Goal: Check status: Check status

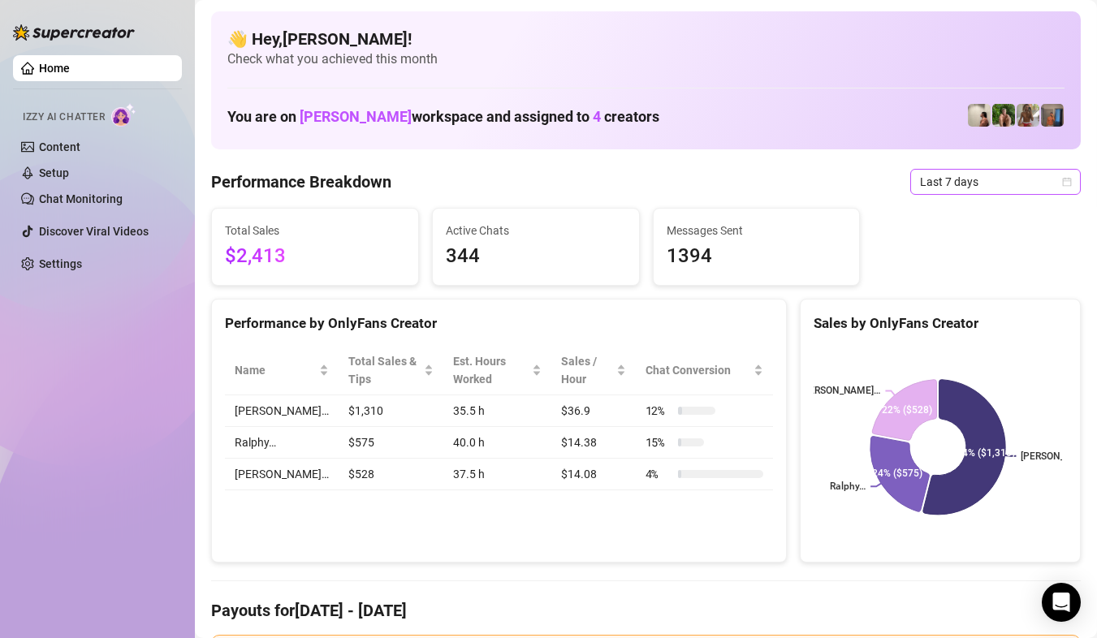
click at [1062, 182] on icon "calendar" at bounding box center [1067, 182] width 10 height 10
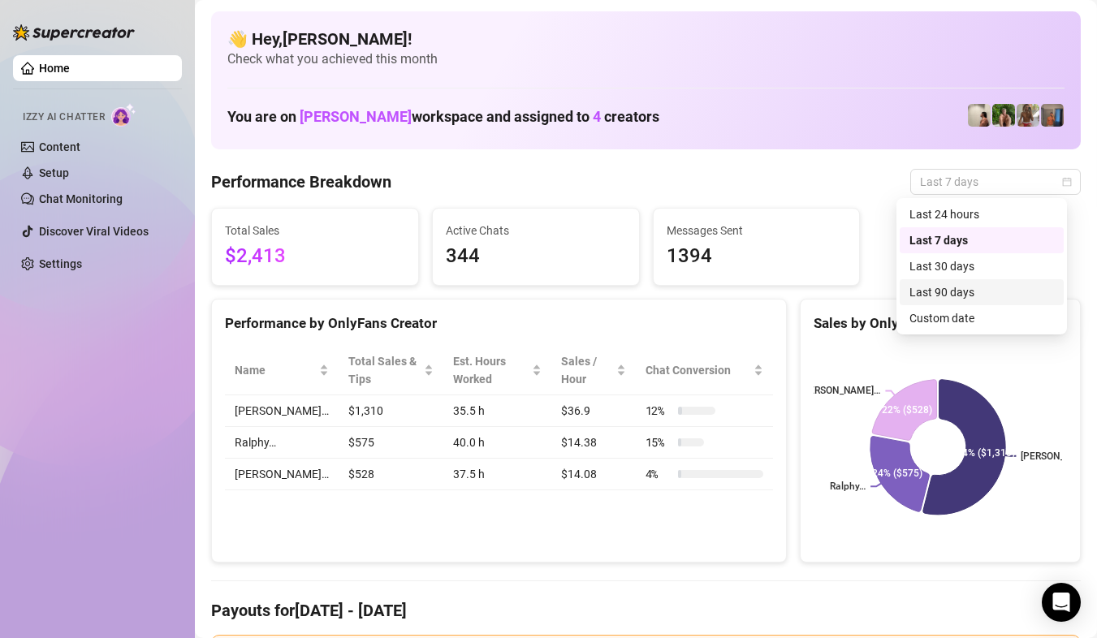
click at [955, 312] on div "Custom date" at bounding box center [981, 318] width 144 height 18
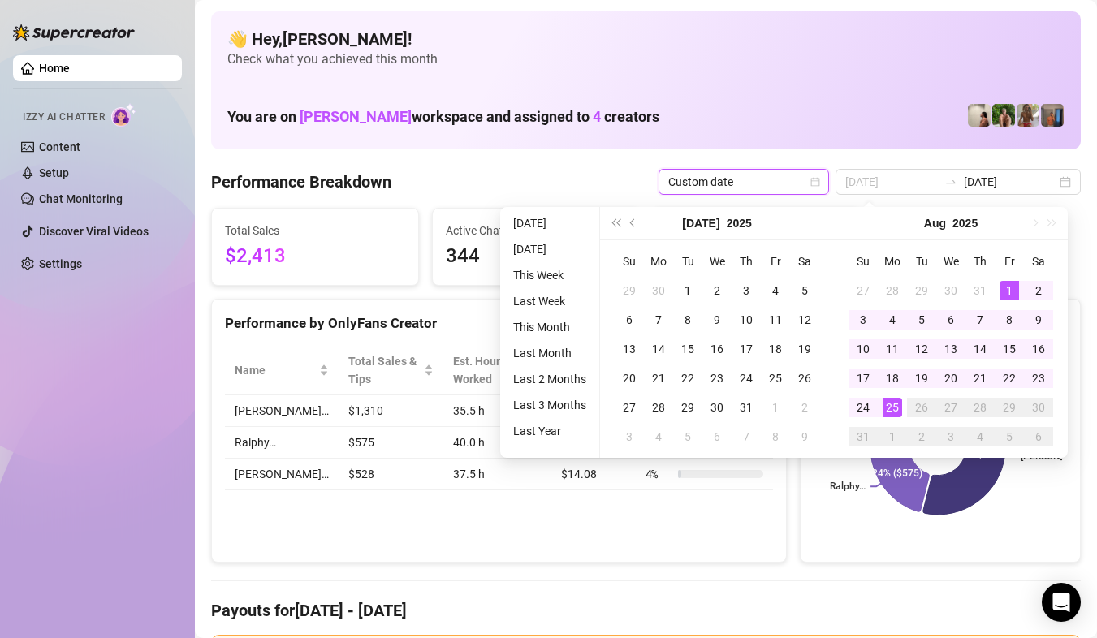
type input "[DATE]"
click at [1007, 296] on div "1" at bounding box center [1008, 290] width 19 height 19
click at [885, 403] on div "25" at bounding box center [891, 407] width 19 height 19
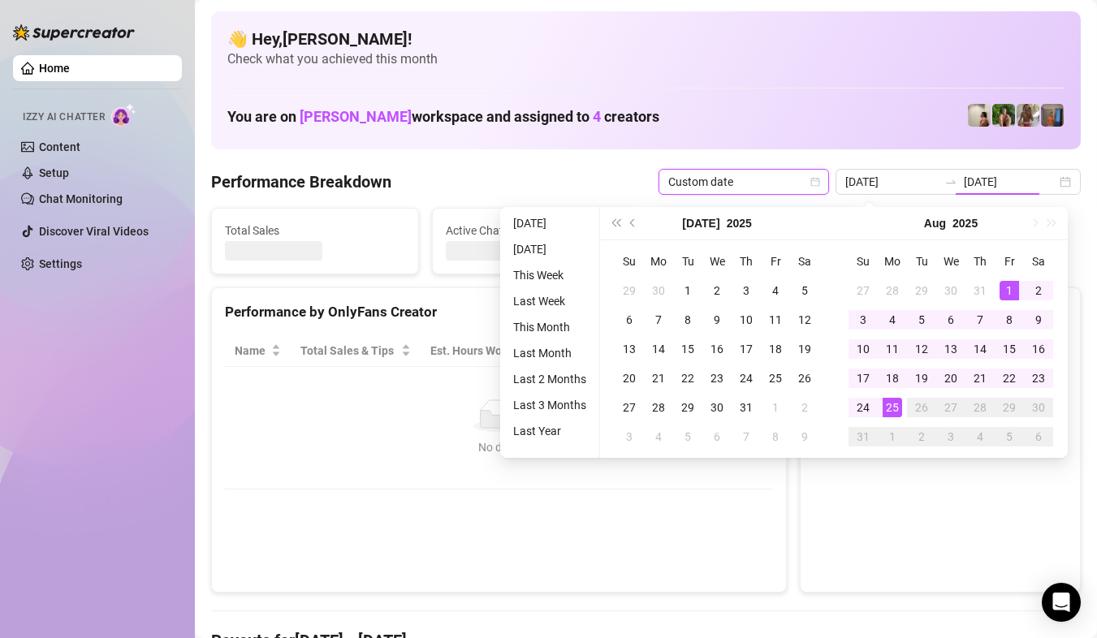
type input "[DATE]"
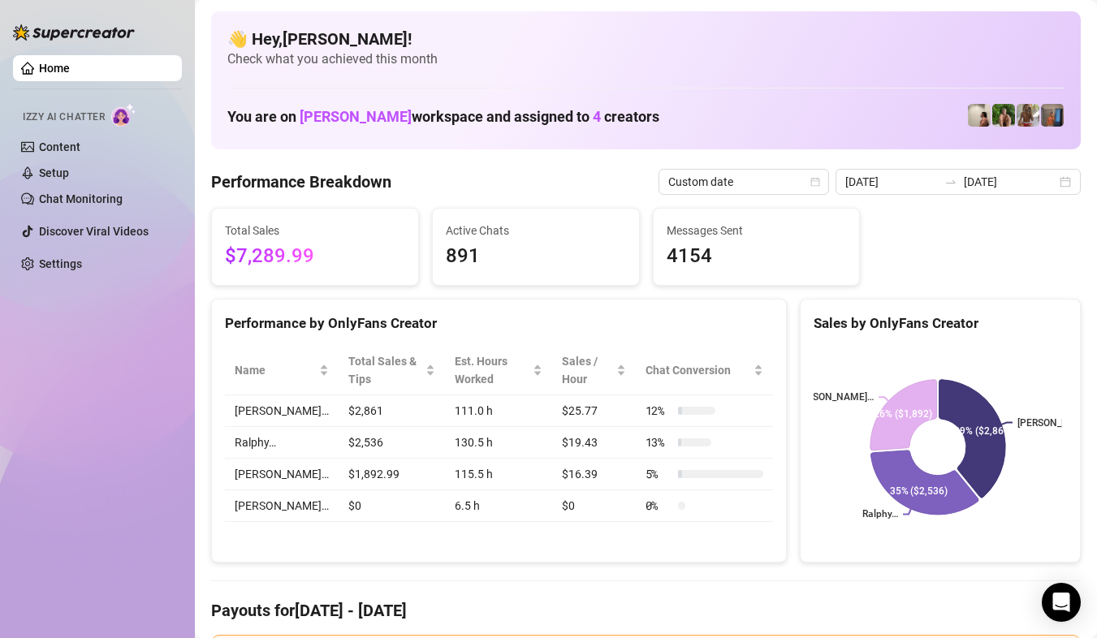
click at [1063, 185] on div "[DATE] [DATE]" at bounding box center [957, 182] width 245 height 26
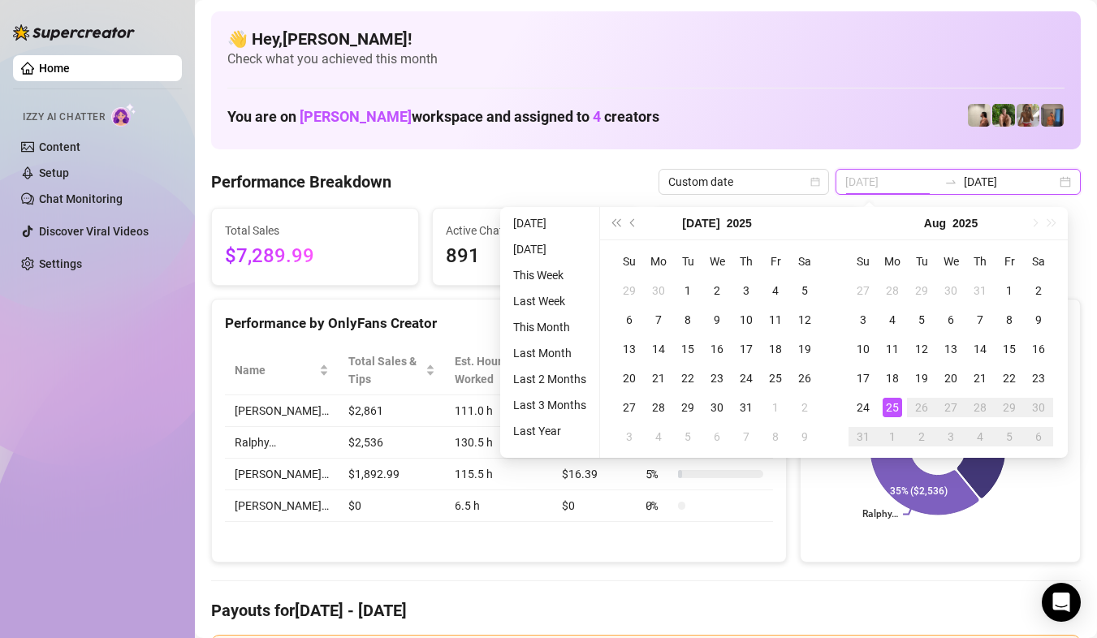
type input "[DATE]"
click at [899, 403] on div "25" at bounding box center [891, 407] width 19 height 19
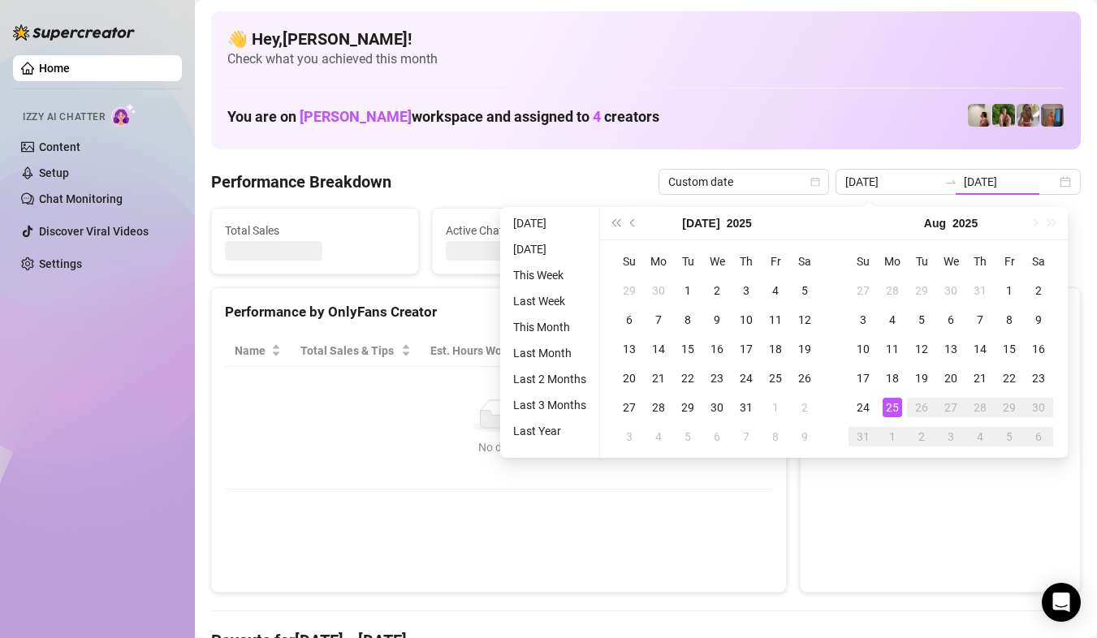
type input "[DATE]"
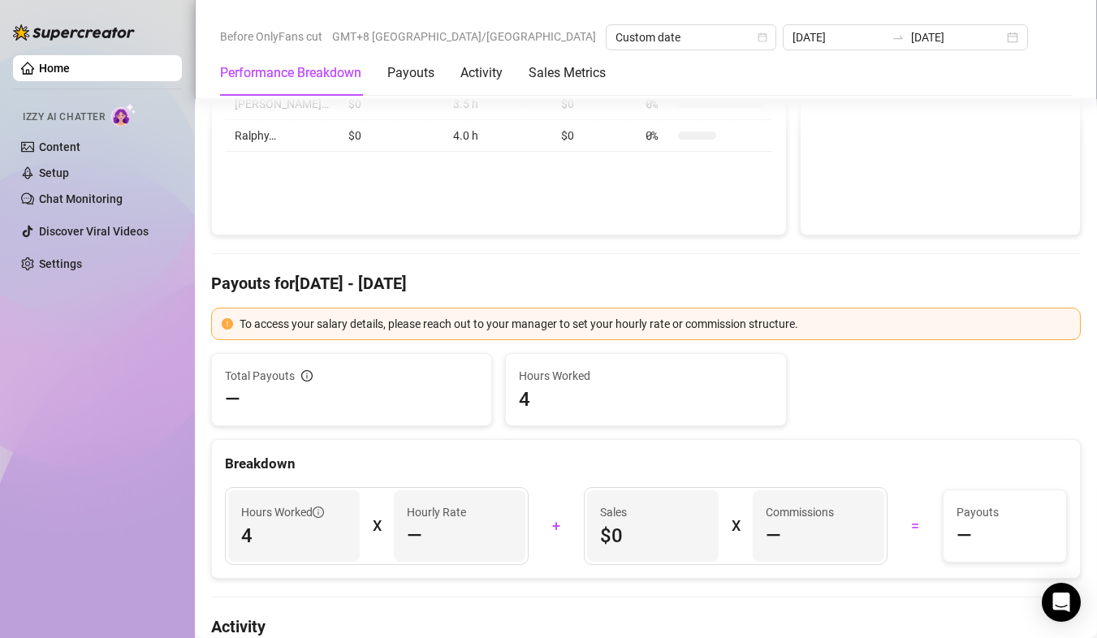
scroll to position [325, 0]
